Goal: Task Accomplishment & Management: Use online tool/utility

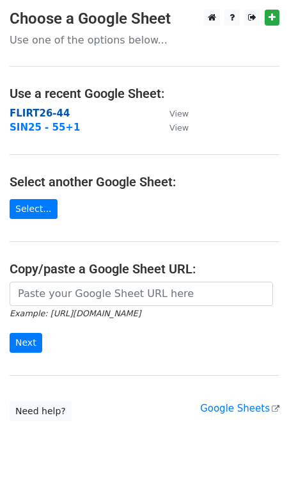
click at [26, 112] on strong "FLIRT26-44" at bounding box center [40, 113] width 60 height 12
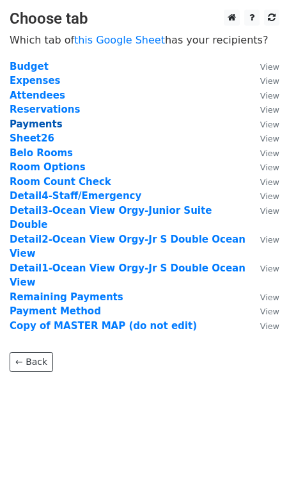
click at [26, 125] on strong "Payments" at bounding box center [36, 124] width 53 height 12
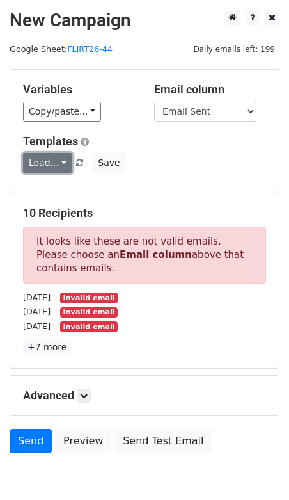
click at [48, 162] on link "Load..." at bounding box center [47, 163] width 49 height 20
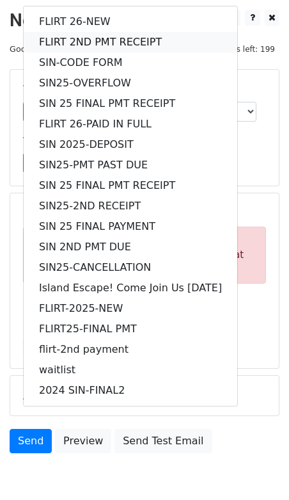
click at [66, 41] on link "FLIRT 2ND PMT RECEIPT" at bounding box center [131, 42] width 214 height 20
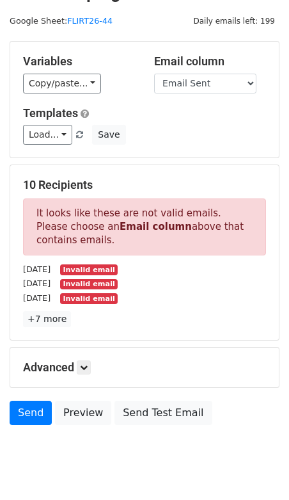
scroll to position [58, 0]
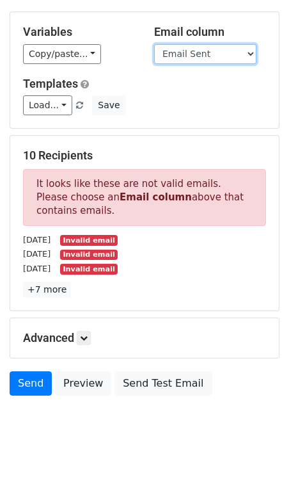
click at [249, 49] on select "Guest Date Type Method AmountDue AmountPaid TransactionFeeOverride TransactionF…" at bounding box center [205, 54] width 102 height 20
select select "Recipient"
click at [154, 44] on select "Guest Date Type Method AmountDue AmountPaid TransactionFeeOverride TransactionF…" at bounding box center [205, 54] width 102 height 20
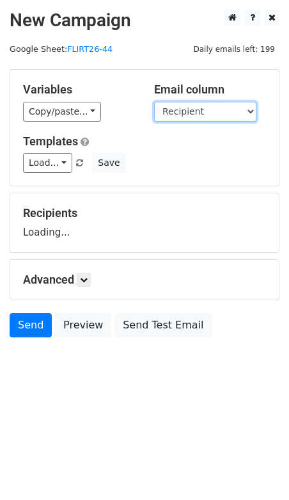
scroll to position [0, 0]
click at [83, 273] on link at bounding box center [84, 280] width 14 height 14
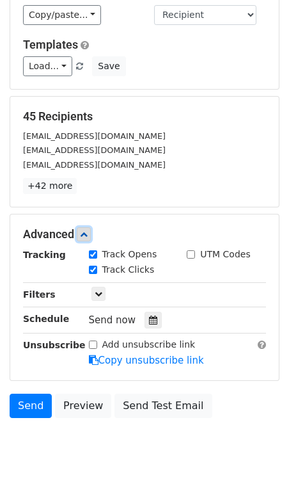
scroll to position [100, 0]
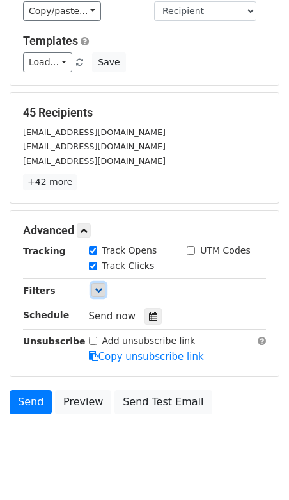
click at [100, 286] on icon at bounding box center [99, 290] width 8 height 8
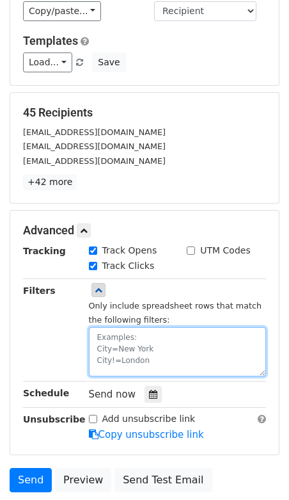
click at [114, 340] on textarea at bounding box center [178, 351] width 178 height 49
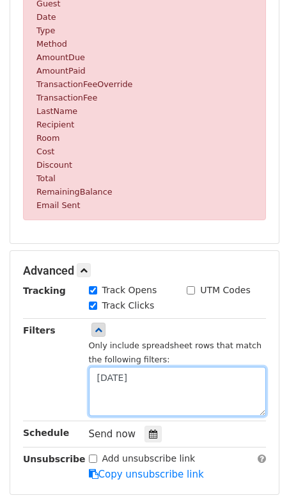
scroll to position [365, 0]
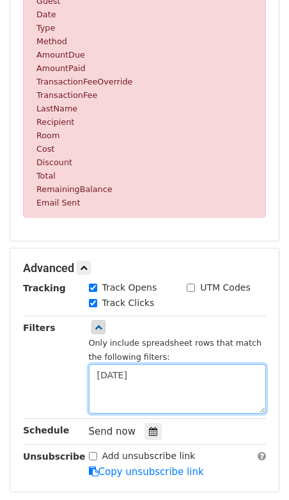
click at [97, 376] on textarea "09.23.25" at bounding box center [178, 388] width 178 height 49
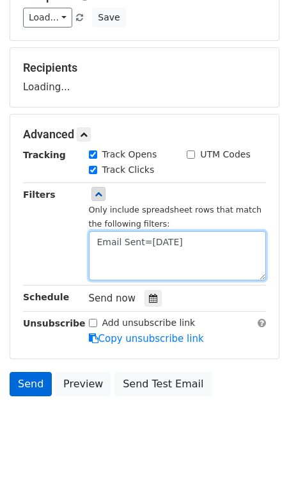
scroll to position [160, 0]
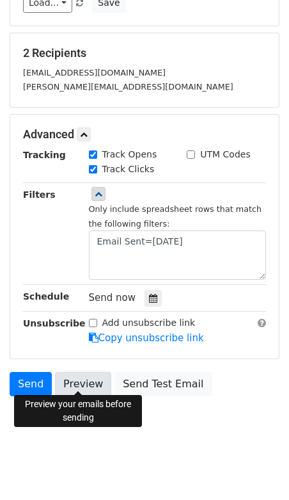
click at [81, 385] on link "Preview" at bounding box center [83, 384] width 56 height 24
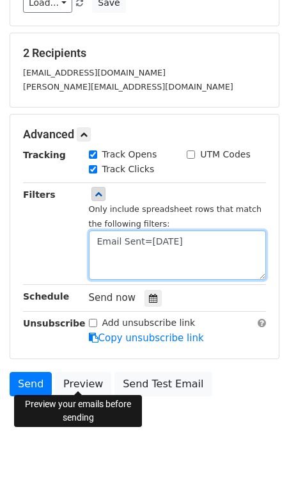
click at [205, 236] on textarea "Email Sent=09.23.25" at bounding box center [178, 254] width 178 height 49
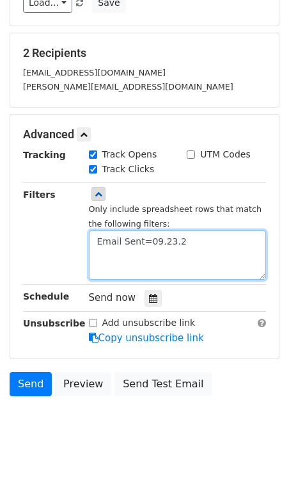
type textarea "Email Sent=09.23.25"
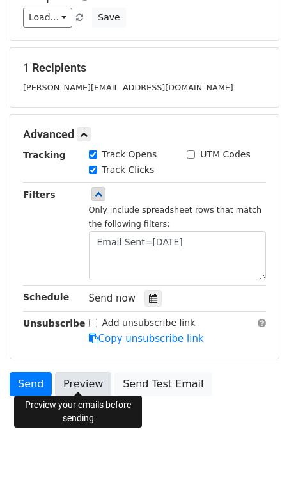
click at [71, 381] on link "Preview" at bounding box center [83, 384] width 56 height 24
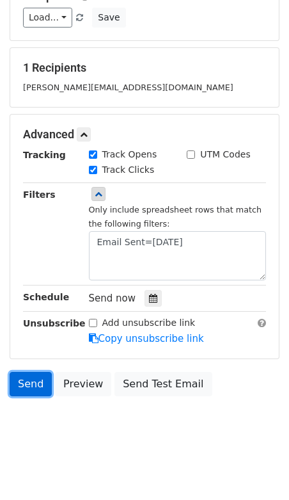
click at [33, 384] on link "Send" at bounding box center [31, 384] width 42 height 24
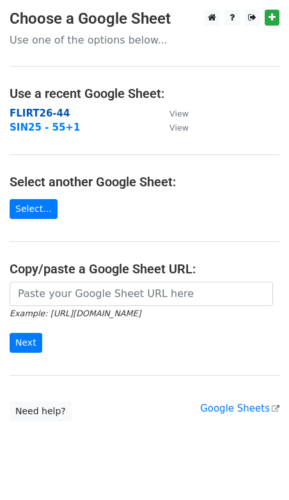
click at [55, 110] on strong "FLIRT26-44" at bounding box center [40, 113] width 60 height 12
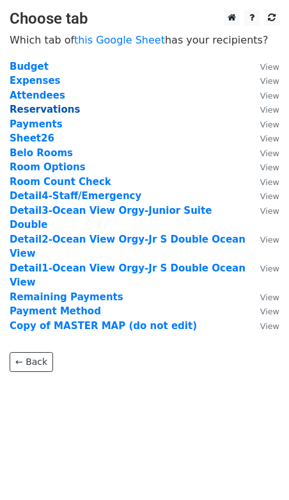
click at [56, 108] on strong "Reservations" at bounding box center [45, 110] width 70 height 12
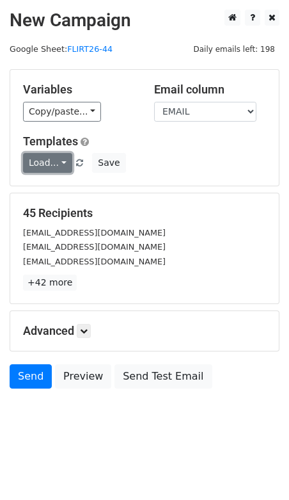
click at [62, 162] on link "Load..." at bounding box center [47, 163] width 49 height 20
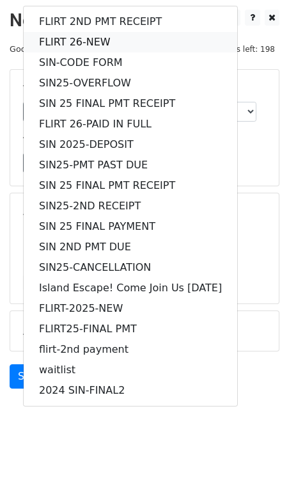
click at [77, 40] on link "FLIRT 26-NEW" at bounding box center [131, 42] width 214 height 20
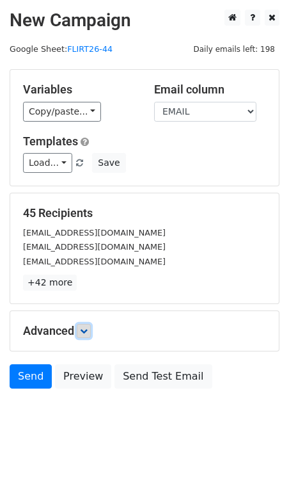
click at [90, 328] on link at bounding box center [84, 331] width 14 height 14
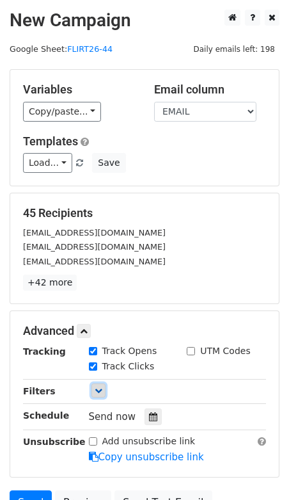
click at [99, 389] on icon at bounding box center [99, 390] width 8 height 8
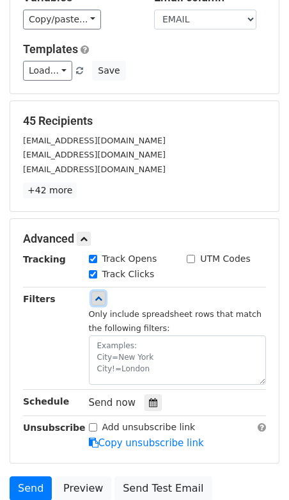
scroll to position [96, 0]
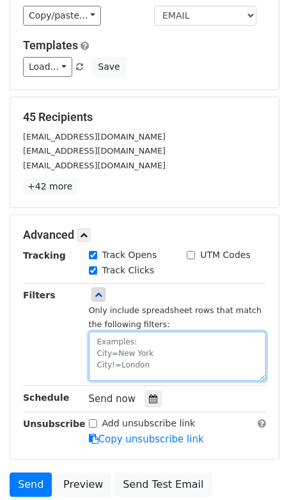
click at [120, 356] on textarea at bounding box center [178, 355] width 178 height 49
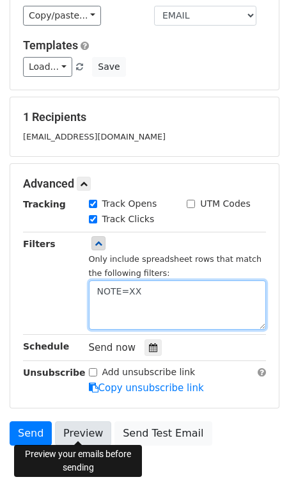
type textarea "NOTE=XX"
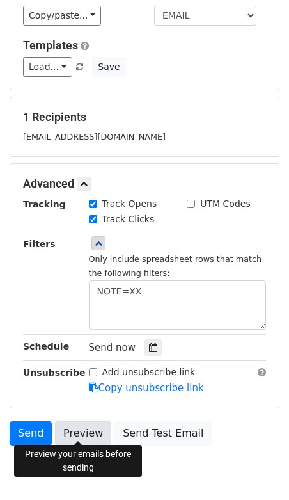
click at [80, 424] on link "Preview" at bounding box center [83, 433] width 56 height 24
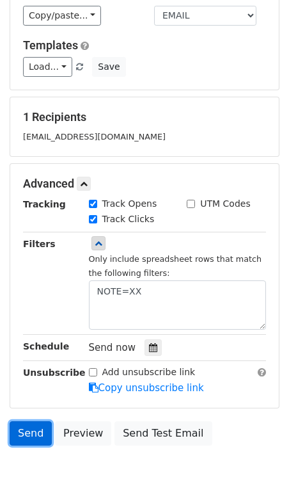
click at [32, 423] on link "Send" at bounding box center [31, 433] width 42 height 24
